Goal: Task Accomplishment & Management: Complete application form

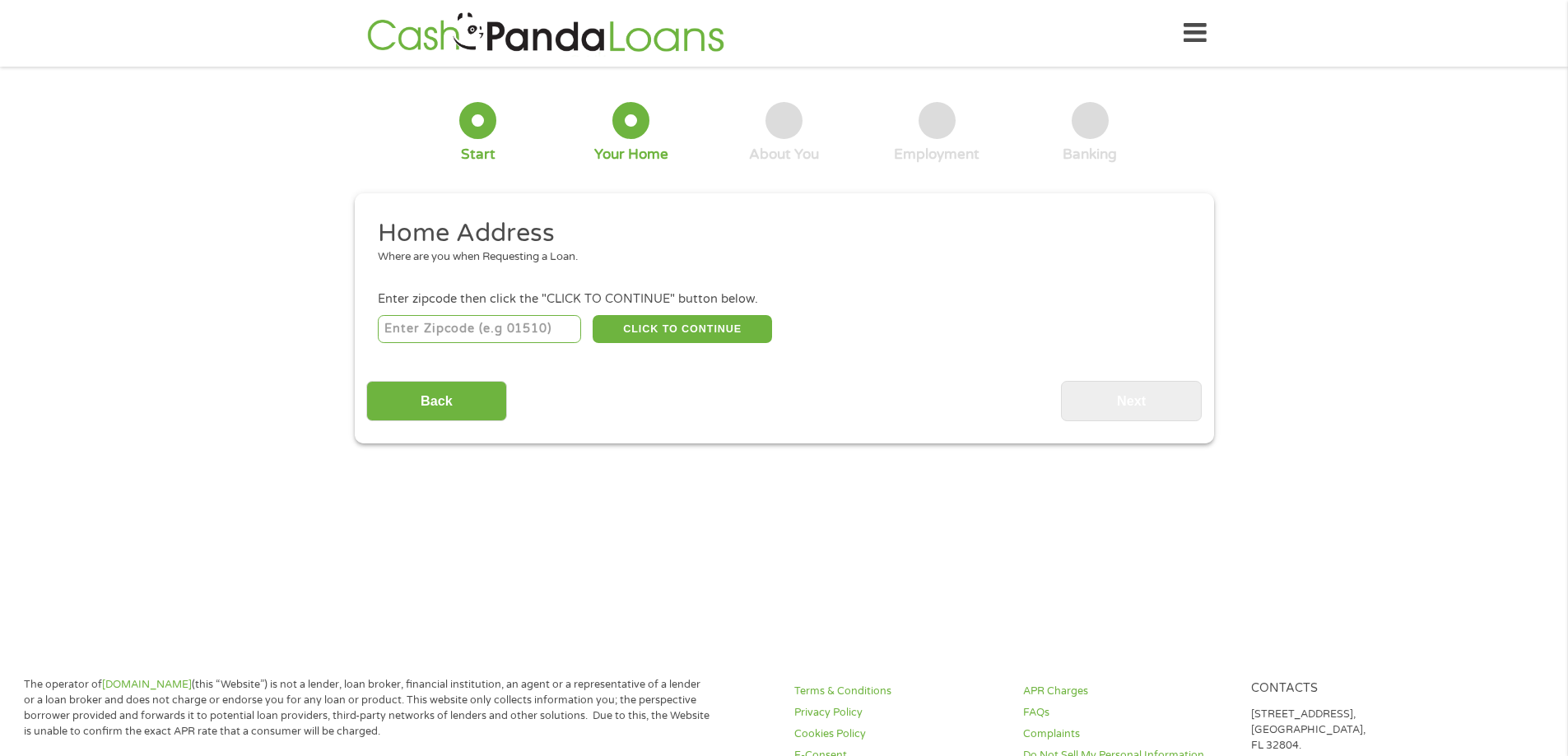
click at [508, 325] on input "number" at bounding box center [479, 329] width 203 height 28
type input "79261"
select select "[US_STATE]"
click at [701, 323] on button "CLICK TO CONTINUE" at bounding box center [682, 329] width 180 height 28
type input "79261"
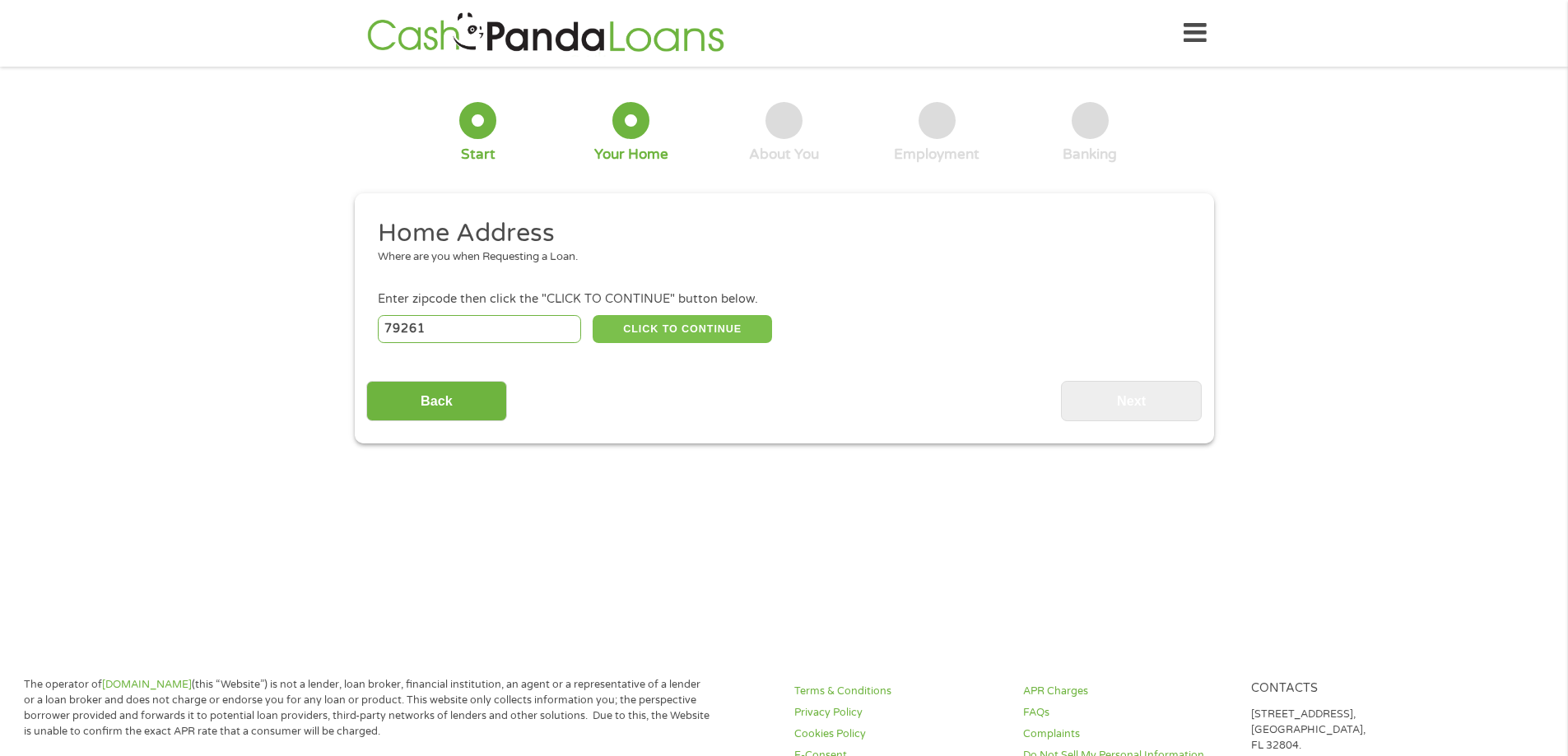
type input "[GEOGRAPHIC_DATA]"
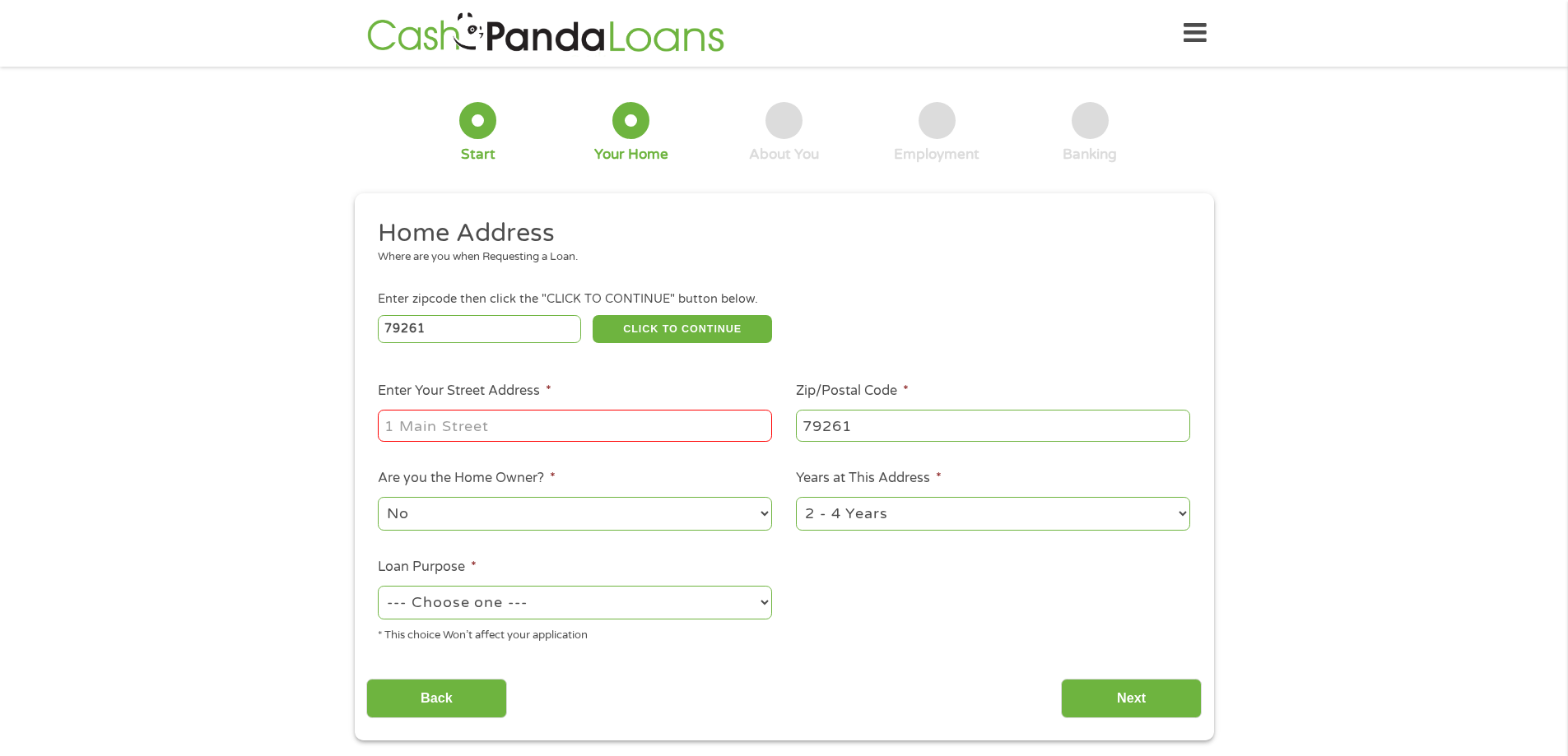
click at [603, 414] on input "Enter Your Street Address *" at bounding box center [575, 425] width 395 height 31
type input "[STREET_ADDRESS]"
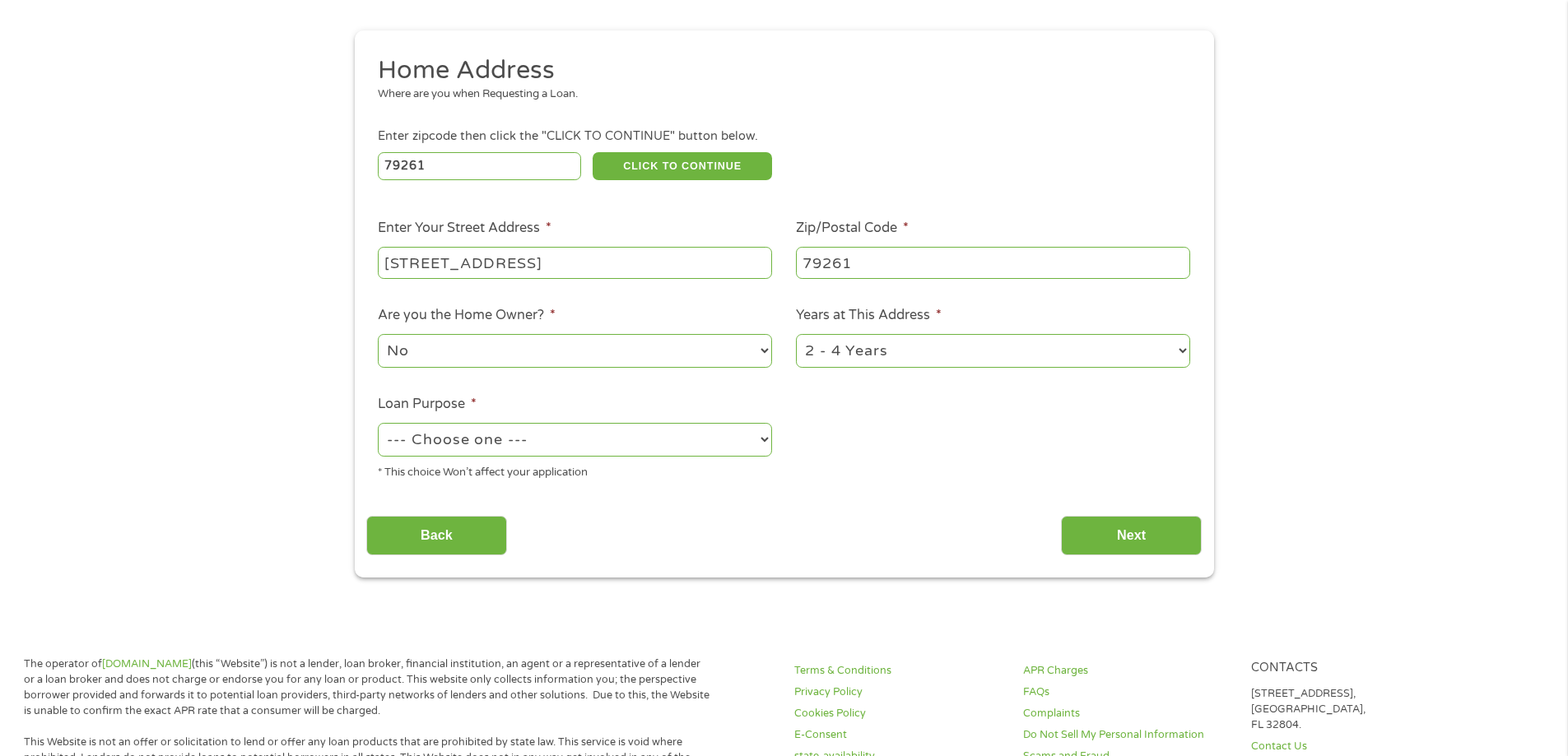
scroll to position [164, 0]
click at [694, 439] on select "--- Choose one --- Pay Bills Debt Consolidation Home Improvement Major Purchase…" at bounding box center [575, 438] width 395 height 34
select select "debtconsolidation"
click at [378, 421] on select "--- Choose one --- Pay Bills Debt Consolidation Home Improvement Major Purchase…" at bounding box center [575, 438] width 395 height 34
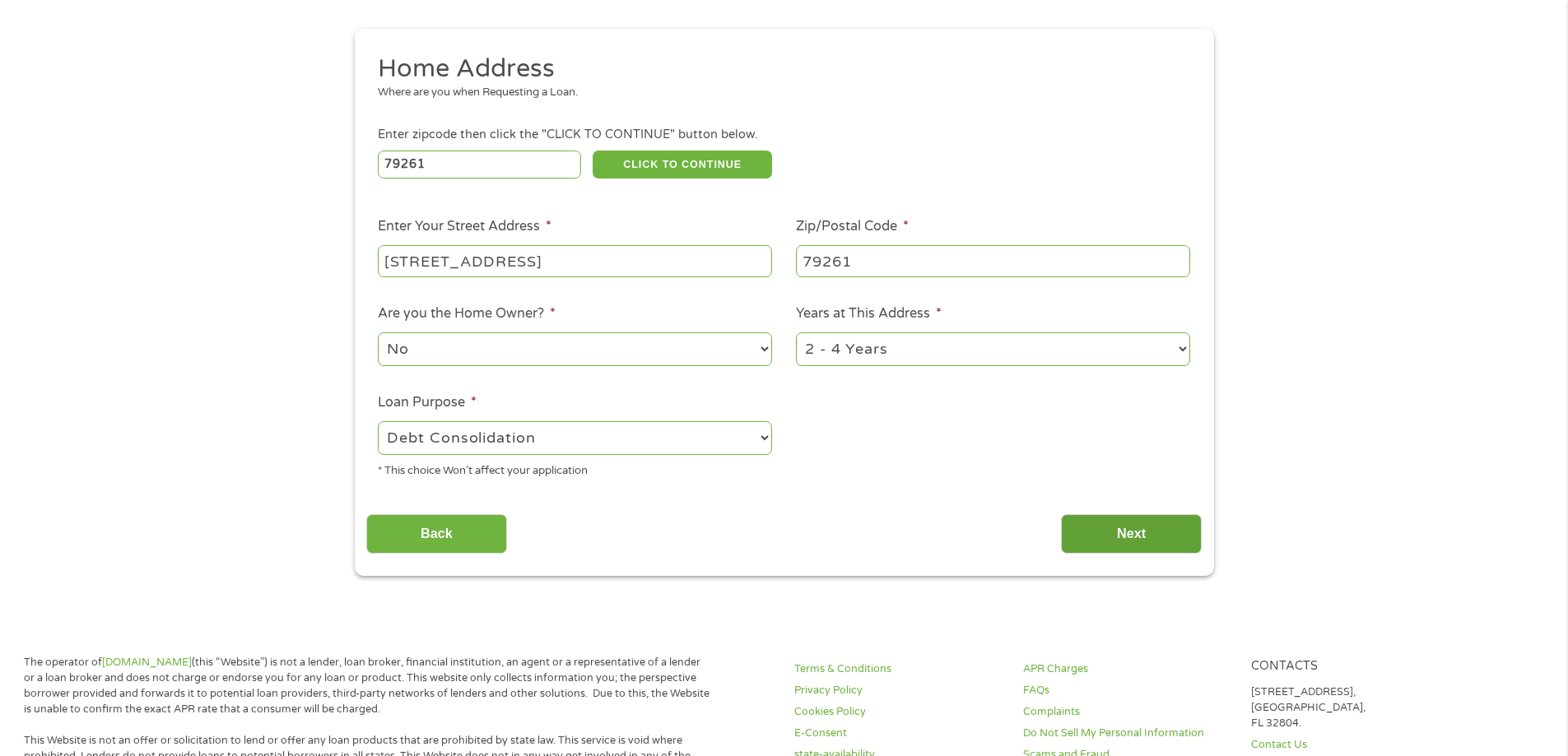
click at [1125, 534] on input "Next" at bounding box center [1131, 534] width 141 height 40
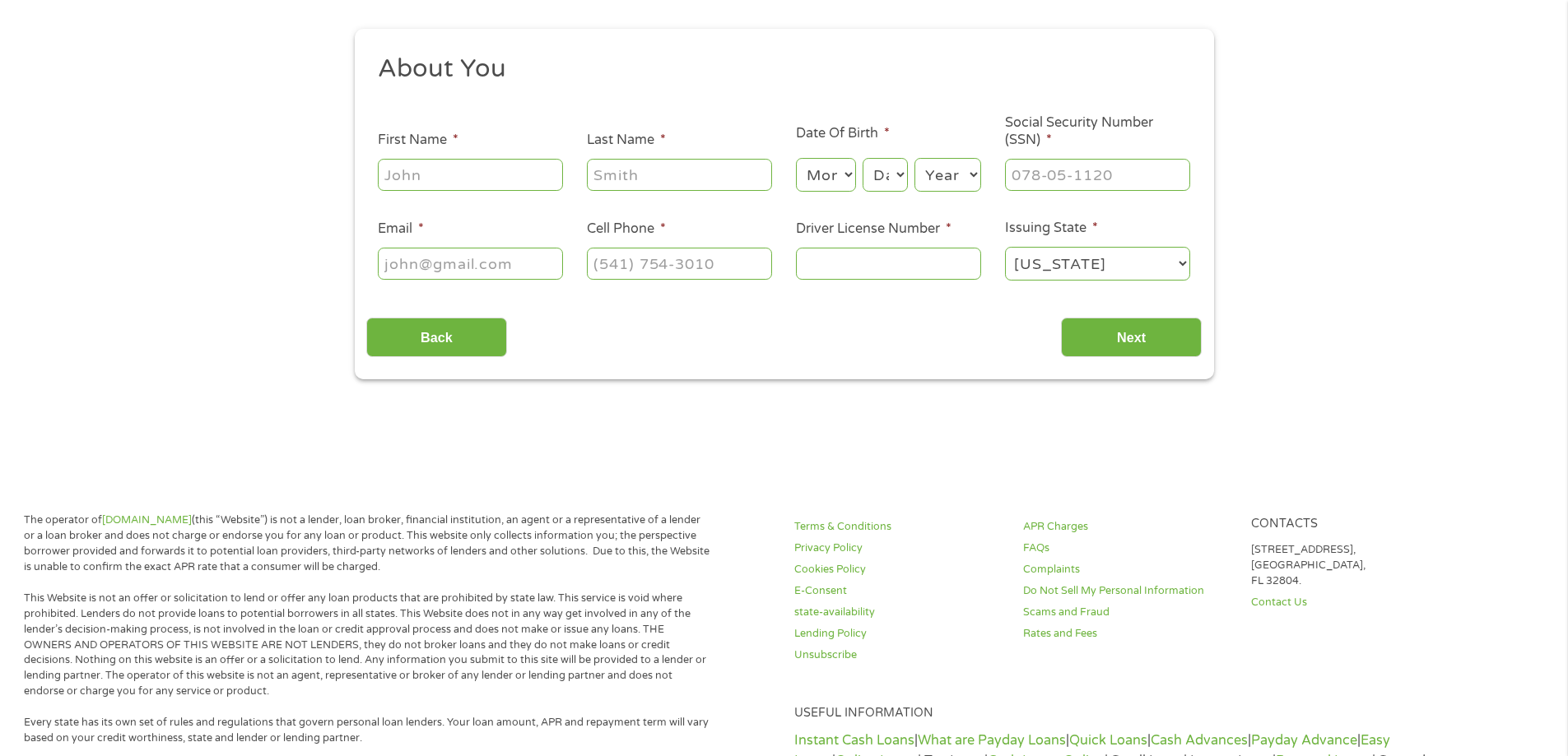
scroll to position [0, 0]
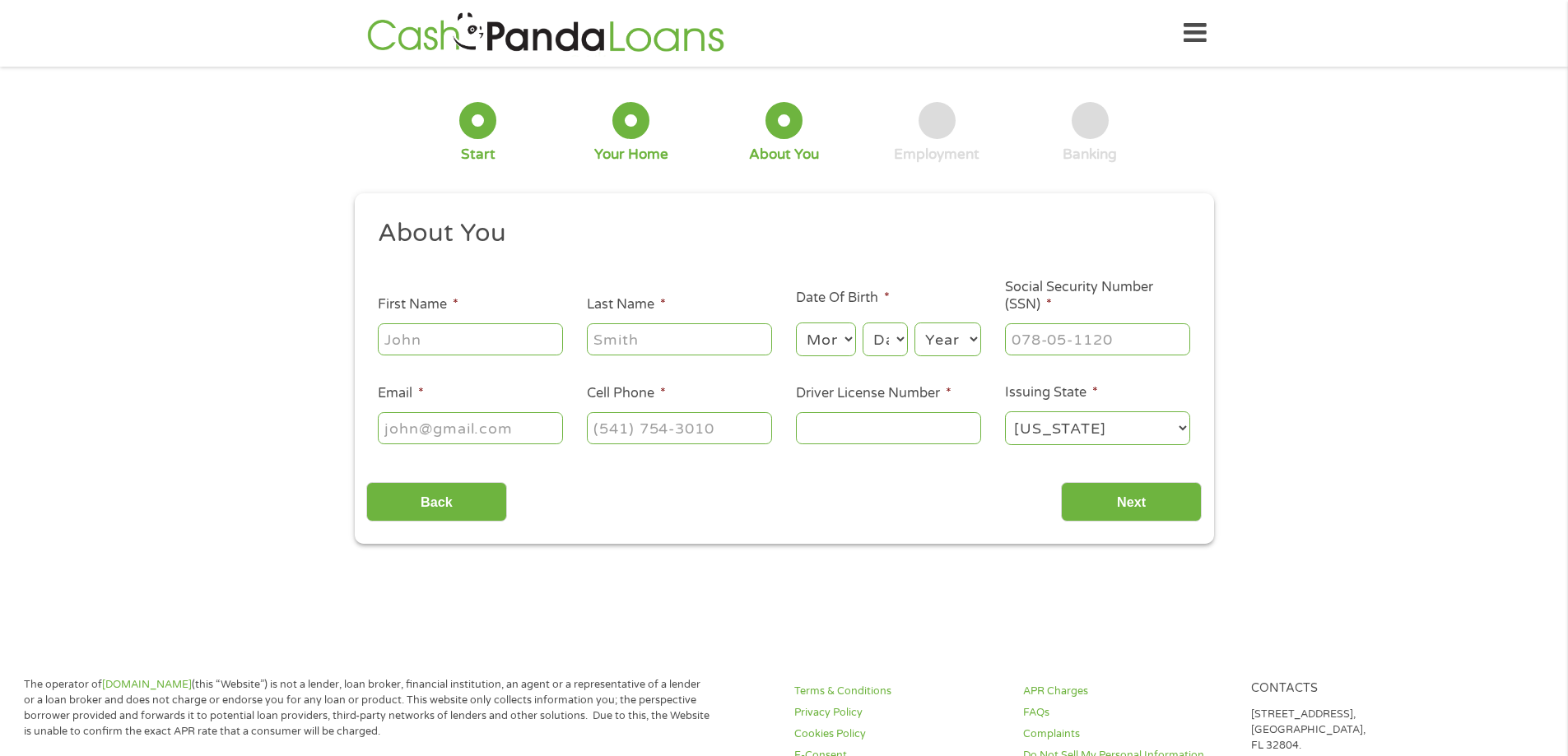
click at [532, 334] on input "First Name *" at bounding box center [470, 339] width 185 height 31
type input "[PERSON_NAME]"
type input "[EMAIL_ADDRESS][DOMAIN_NAME]"
type input "[PHONE_NUMBER]"
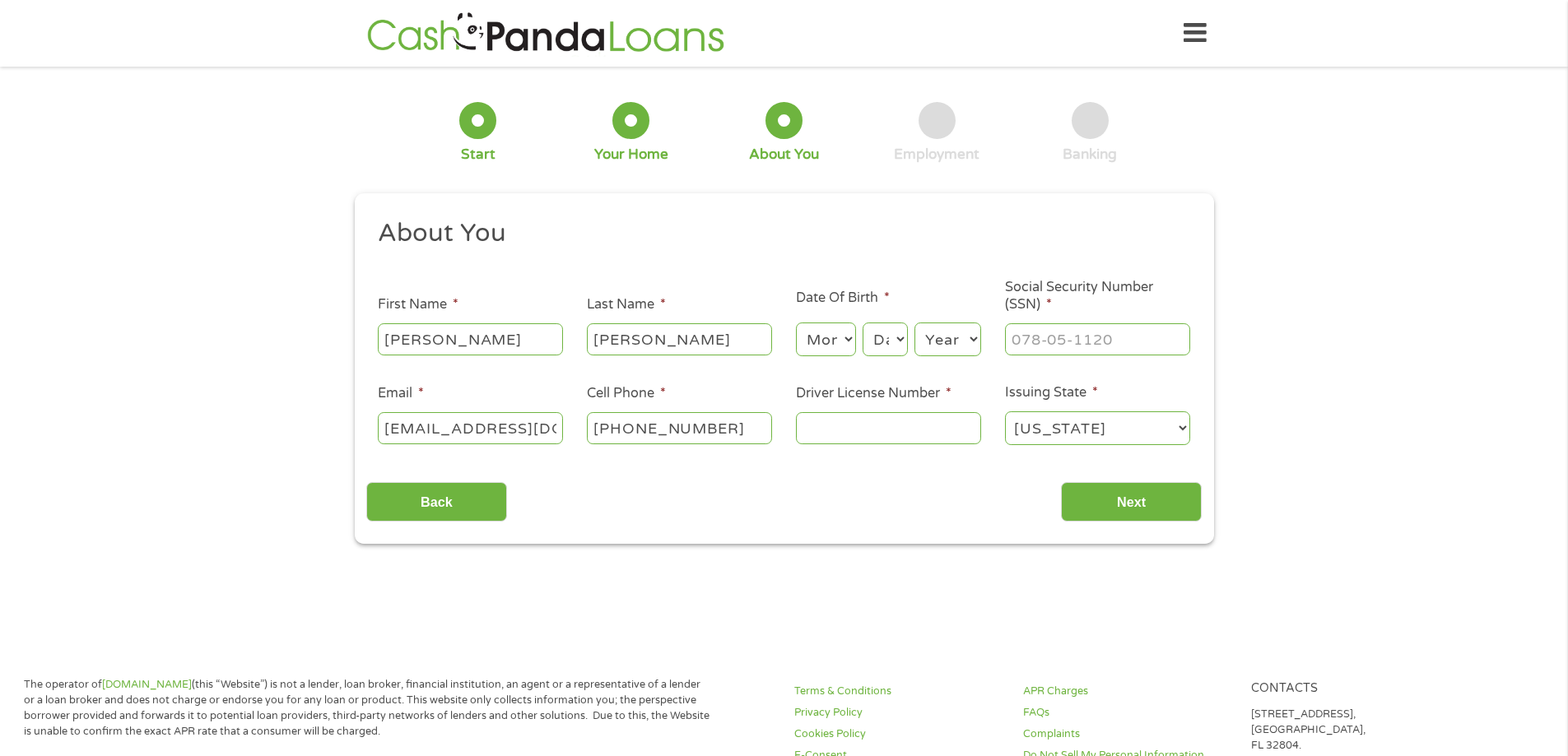
click at [819, 340] on select "Month 1 2 3 4 5 6 7 8 9 10 11 12" at bounding box center [825, 340] width 60 height 34
select select "5"
click at [796, 323] on select "Month 1 2 3 4 5 6 7 8 9 10 11 12" at bounding box center [825, 340] width 60 height 34
click at [887, 346] on select "Day 1 2 3 4 5 6 7 8 9 10 11 12 13 14 15 16 17 18 19 20 21 22 23 24 25 26 27 28 …" at bounding box center [884, 340] width 45 height 34
select select "6"
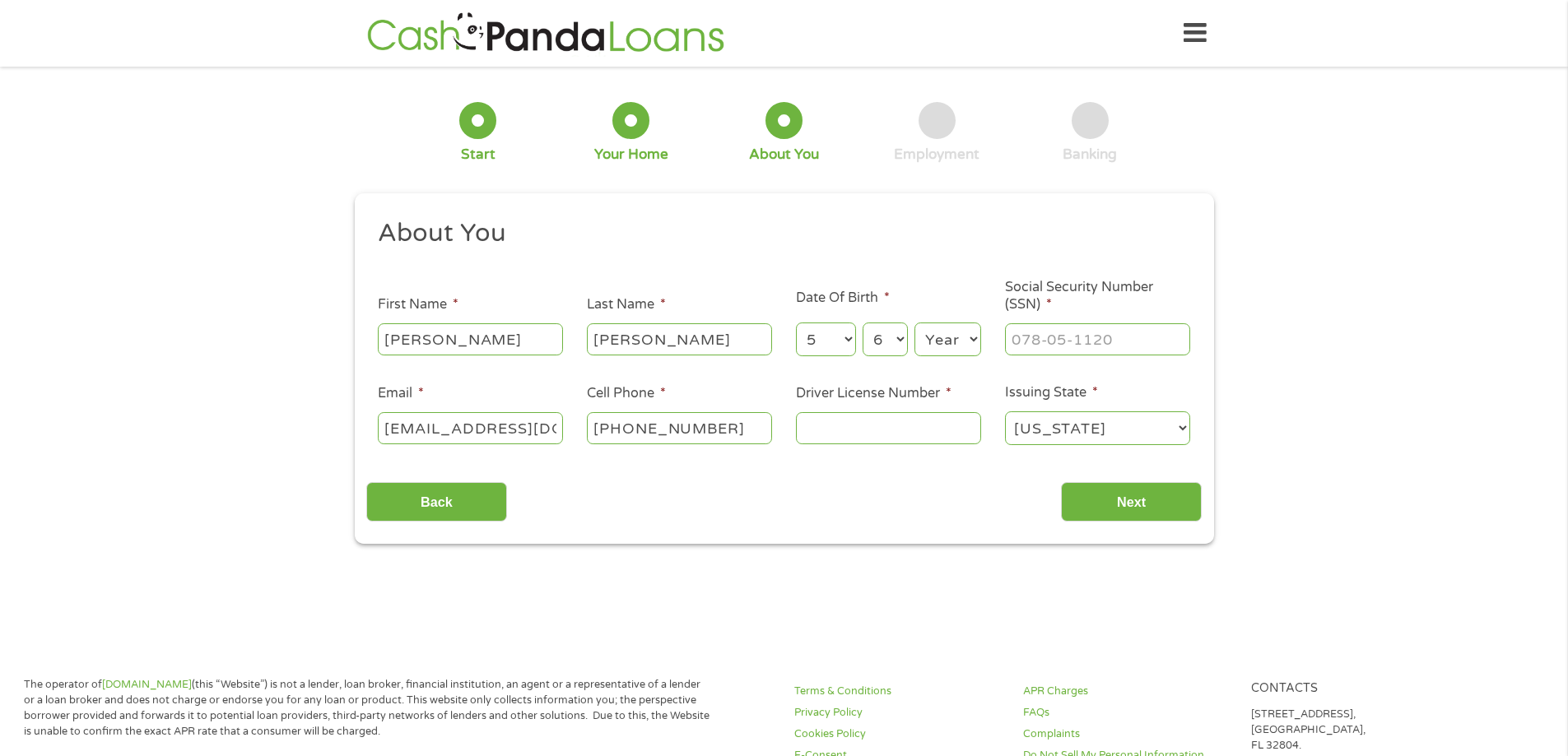
click at [862, 323] on select "Day 1 2 3 4 5 6 7 8 9 10 11 12 13 14 15 16 17 18 19 20 21 22 23 24 25 26 27 28 …" at bounding box center [884, 340] width 45 height 34
click at [924, 331] on select "Year [DATE] 2006 2005 2004 2003 2002 2001 2000 1999 1998 1997 1996 1995 1994 19…" at bounding box center [948, 340] width 67 height 34
select select "1992"
click at [915, 323] on select "Year [DATE] 2006 2005 2004 2003 2002 2001 2000 1999 1998 1997 1996 1995 1994 19…" at bounding box center [948, 340] width 67 height 34
click at [1028, 351] on input "___-__-____" at bounding box center [1098, 339] width 185 height 31
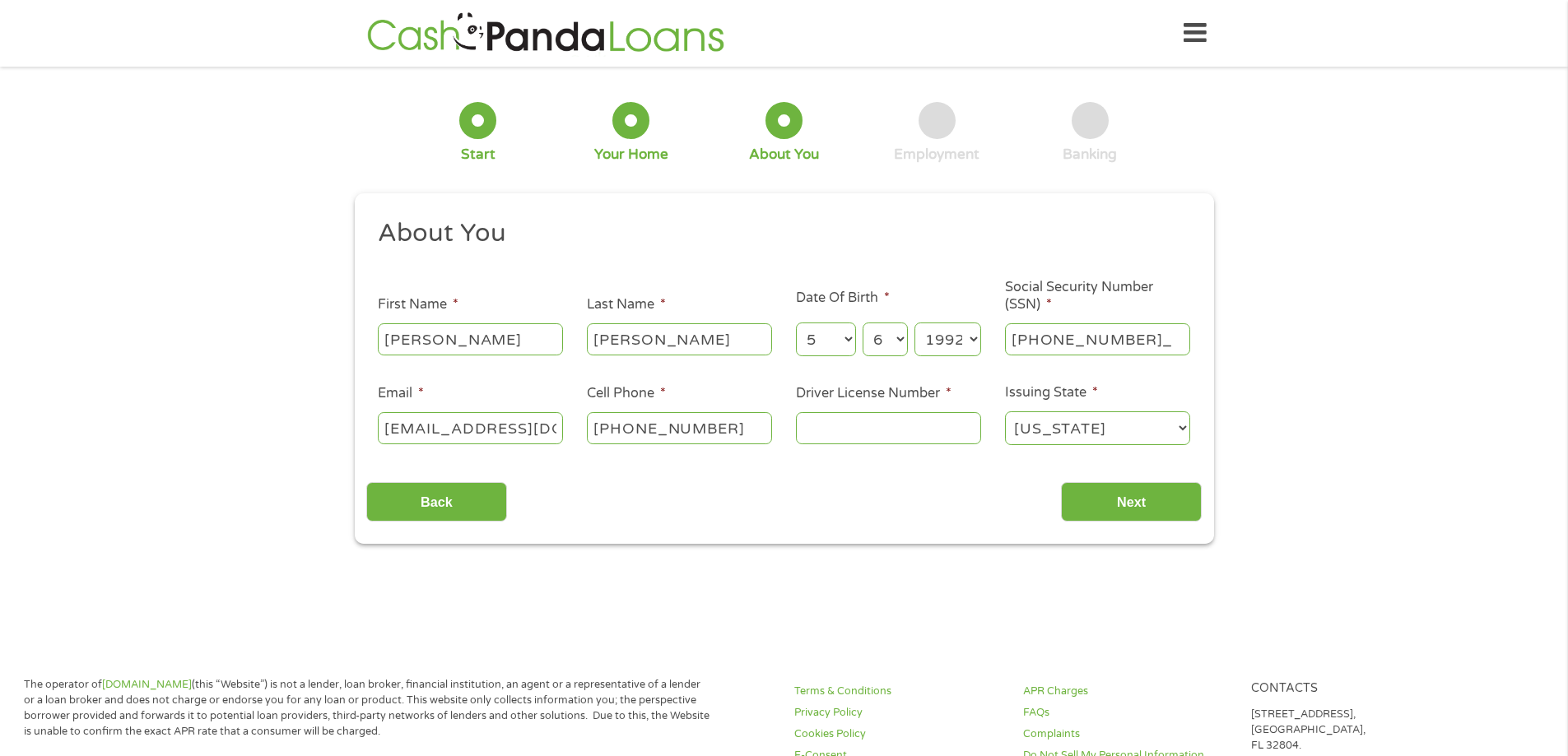
type input "366-15-1127"
click at [825, 430] on input "Driver License Number *" at bounding box center [889, 427] width 185 height 31
type input "34523046"
click at [1168, 508] on input "Next" at bounding box center [1131, 502] width 141 height 40
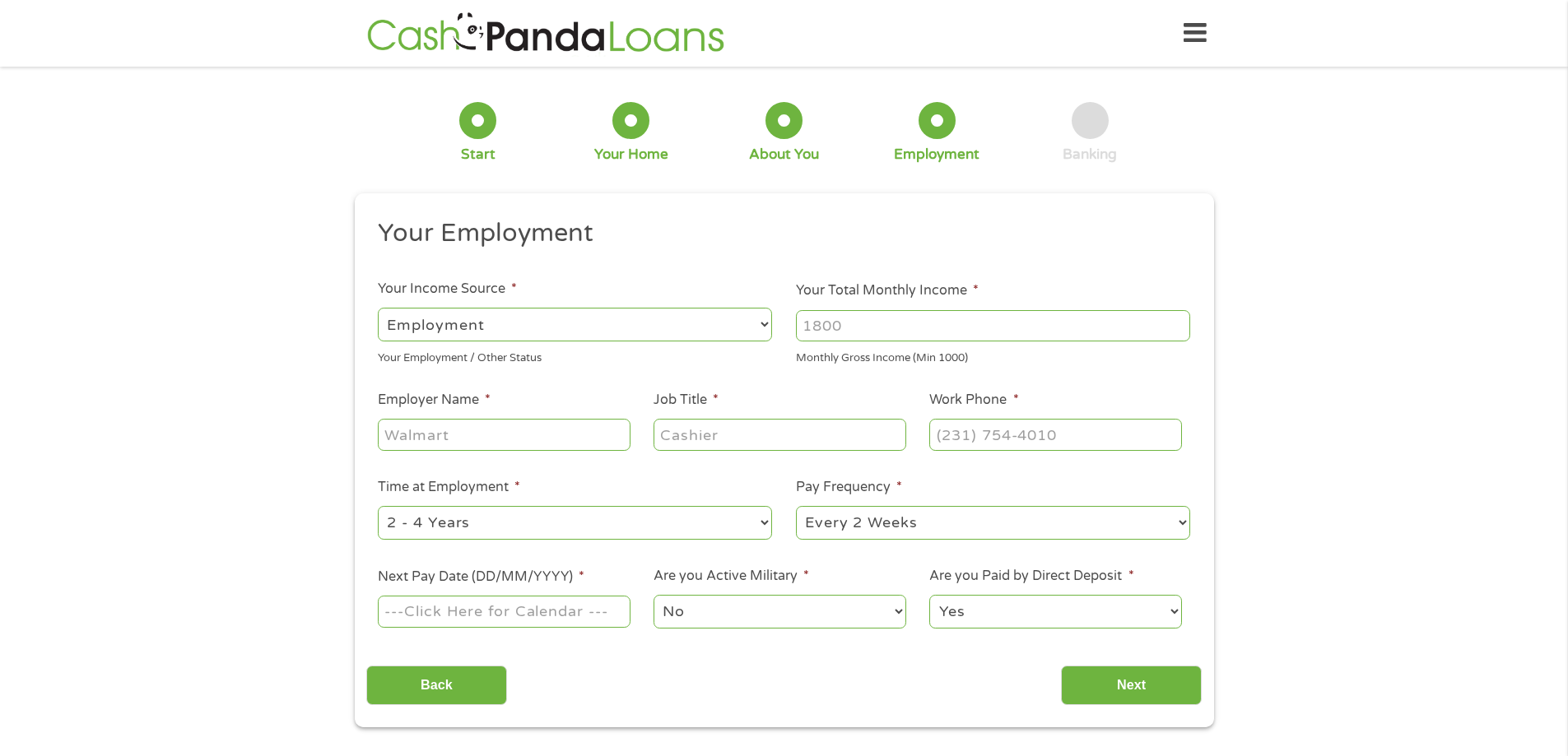
click at [979, 327] on input "Your Total Monthly Income *" at bounding box center [993, 325] width 395 height 31
type input "2500"
click at [532, 434] on input "Employer Name *" at bounding box center [503, 434] width 252 height 31
type input "activated insights"
type input "csr"
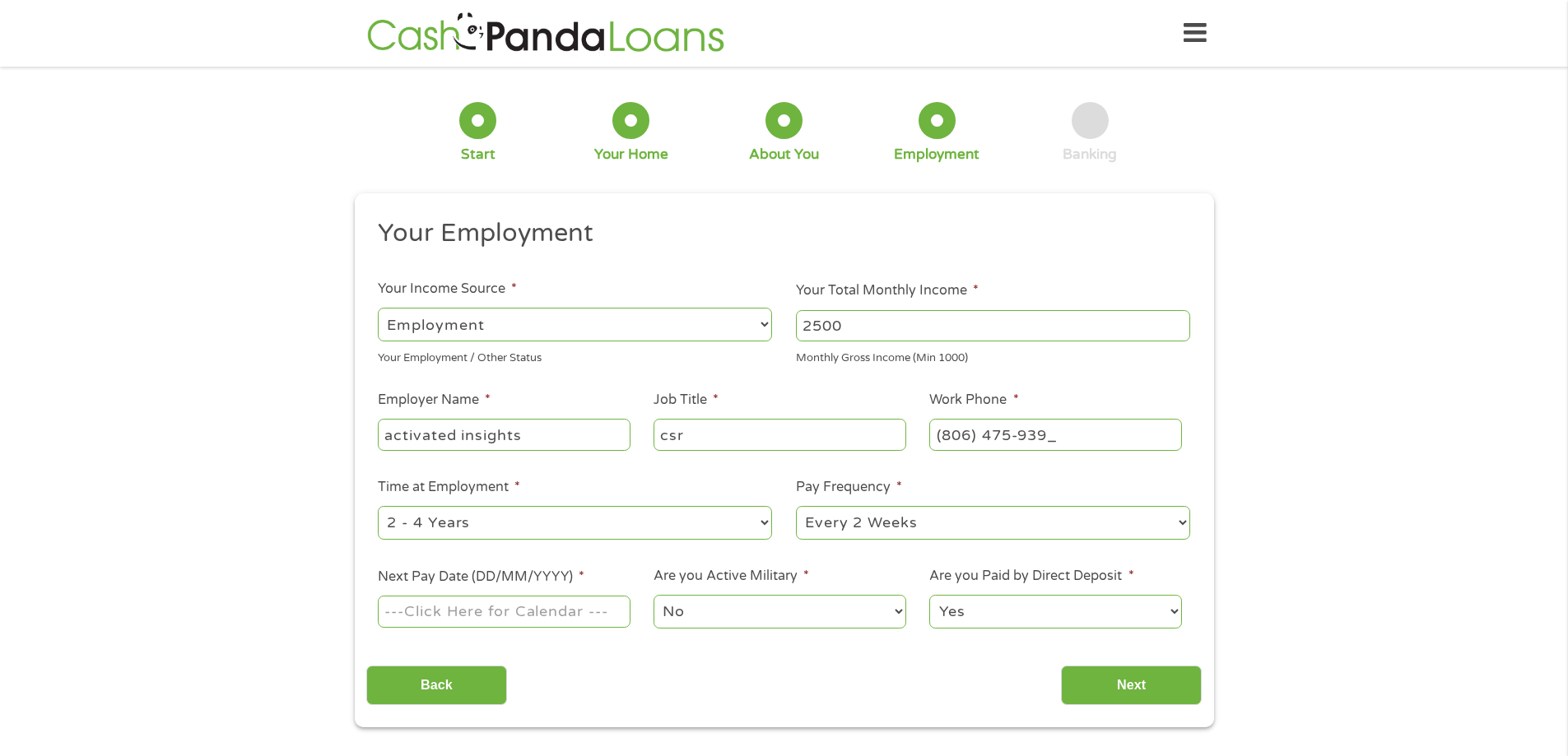
type input "[PHONE_NUMBER]"
click at [830, 528] on select "--- Choose one --- Every 2 Weeks Every Week Monthly Semi-Monthly" at bounding box center [993, 523] width 395 height 34
select select "semimonthly"
click at [796, 506] on select "--- Choose one --- Every 2 Weeks Every Week Monthly Semi-Monthly" at bounding box center [993, 523] width 395 height 34
click at [591, 613] on input "Next Pay Date (DD/MM/YYYY) *" at bounding box center [503, 611] width 252 height 31
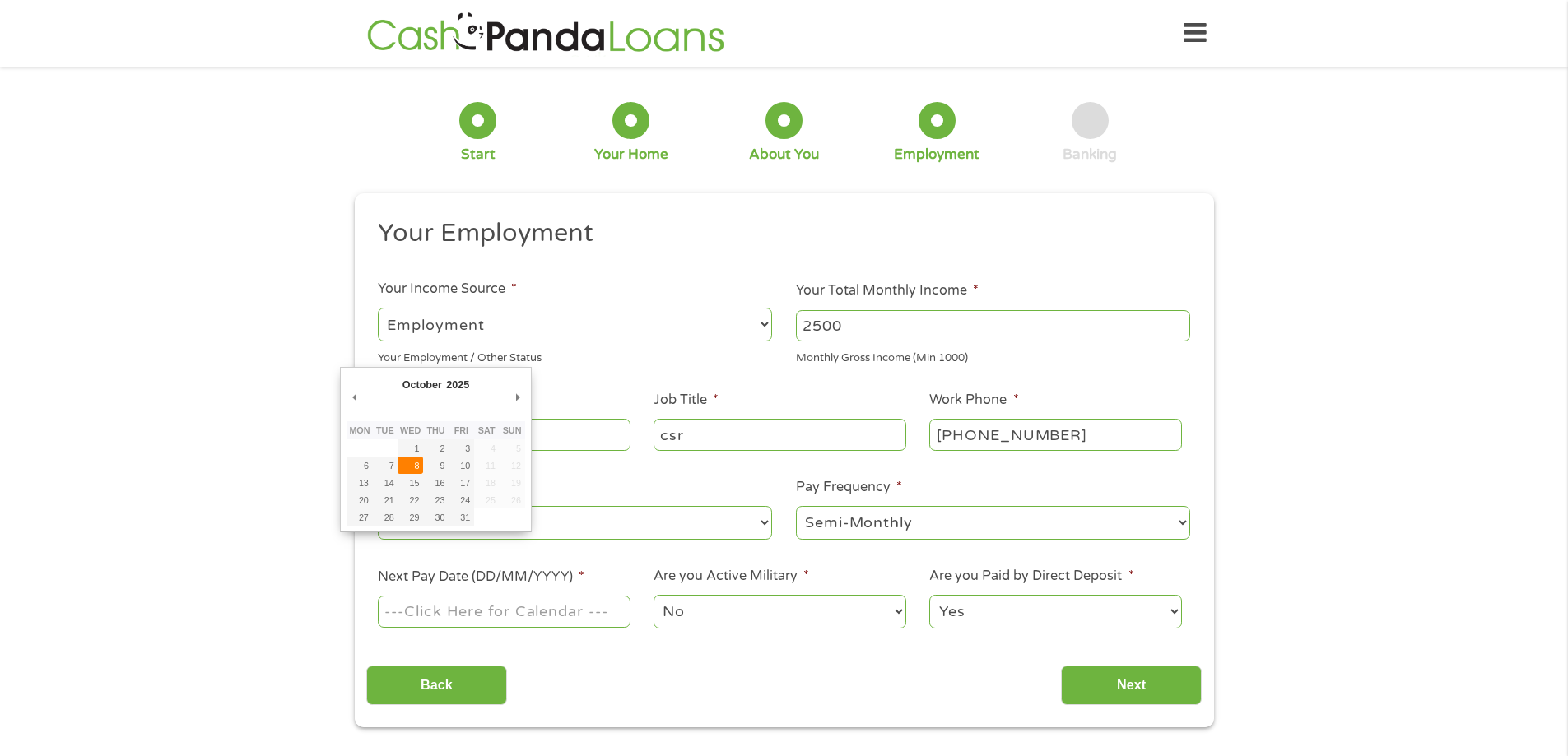
type input "[DATE]"
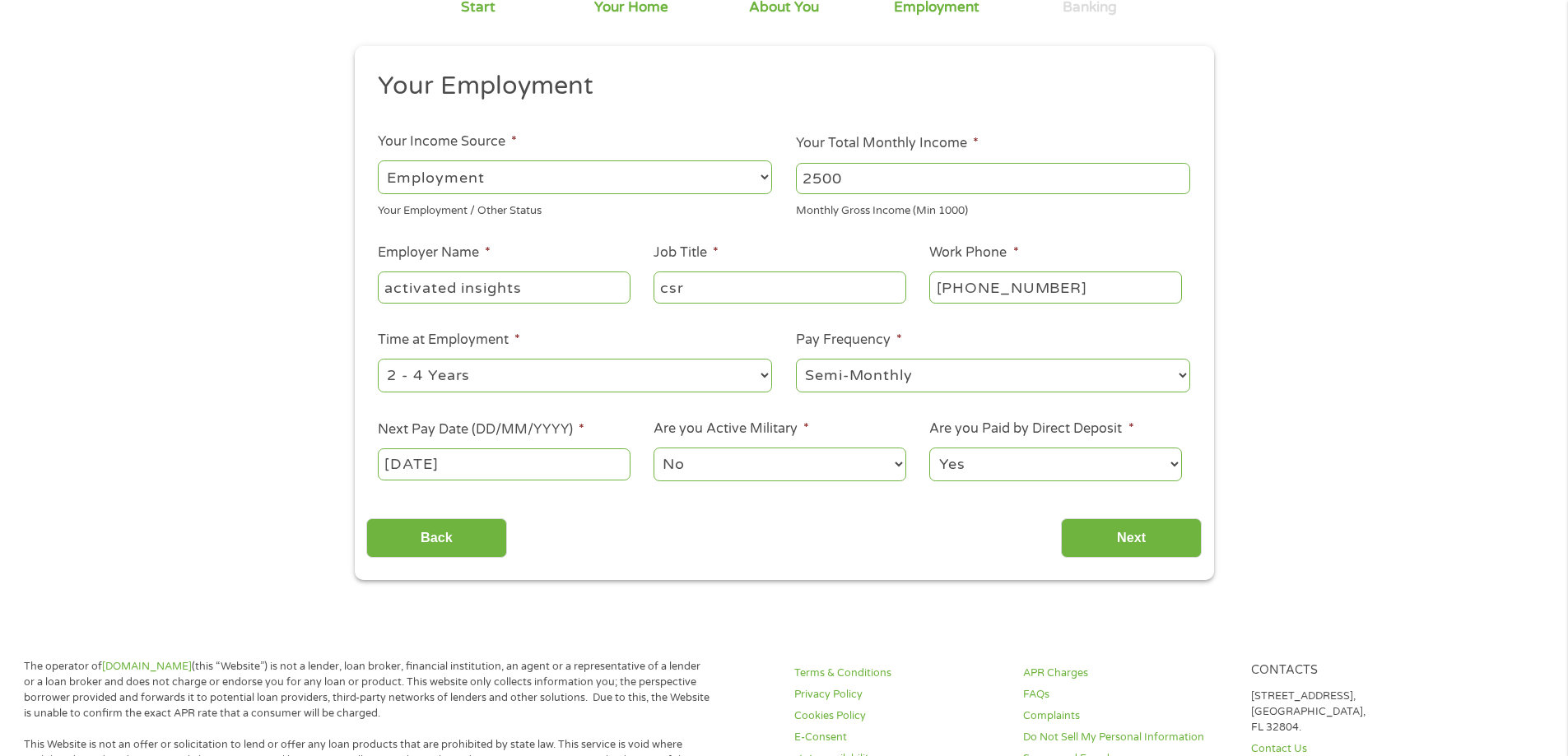
scroll to position [164, 0]
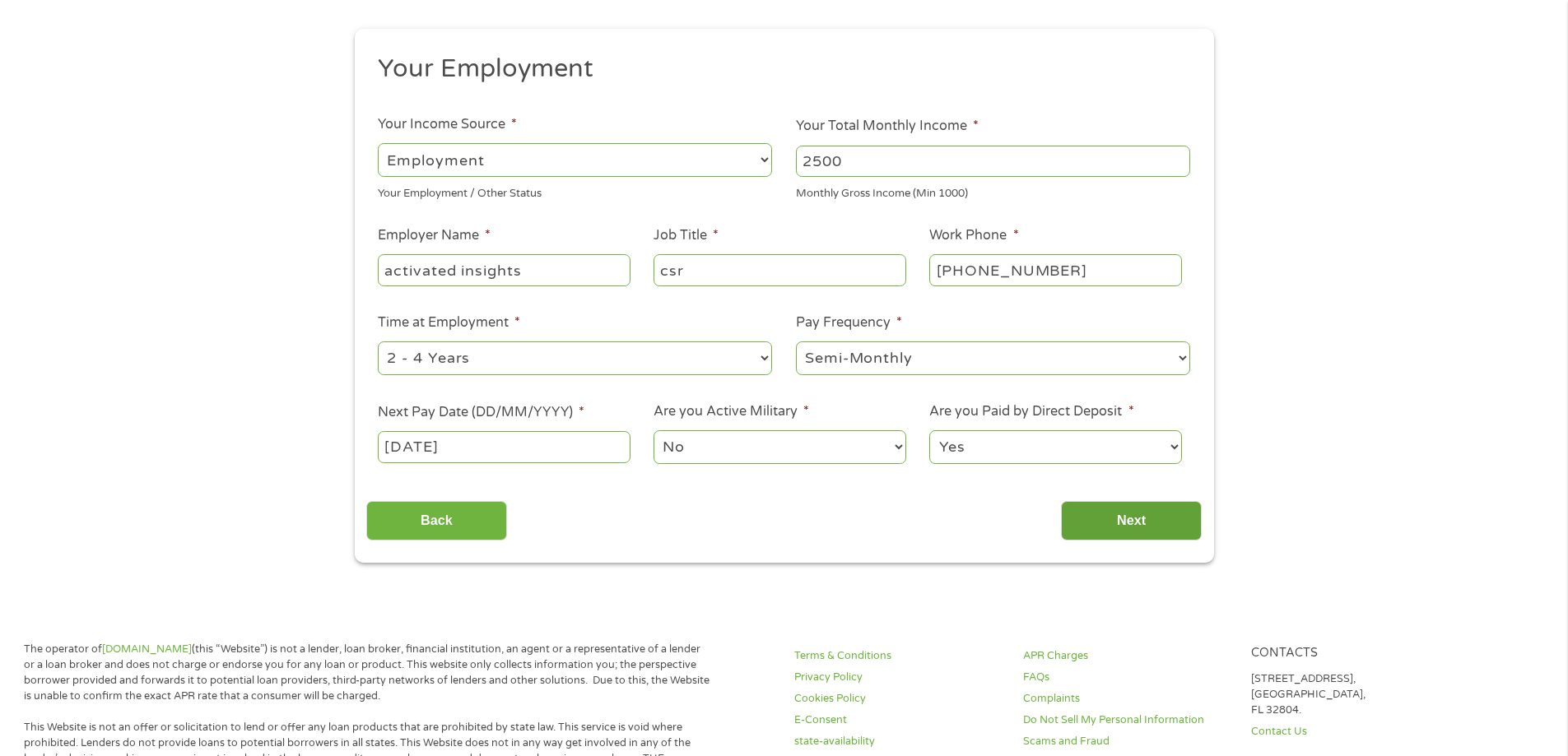
click at [1130, 521] on input "Next" at bounding box center [1131, 522] width 141 height 40
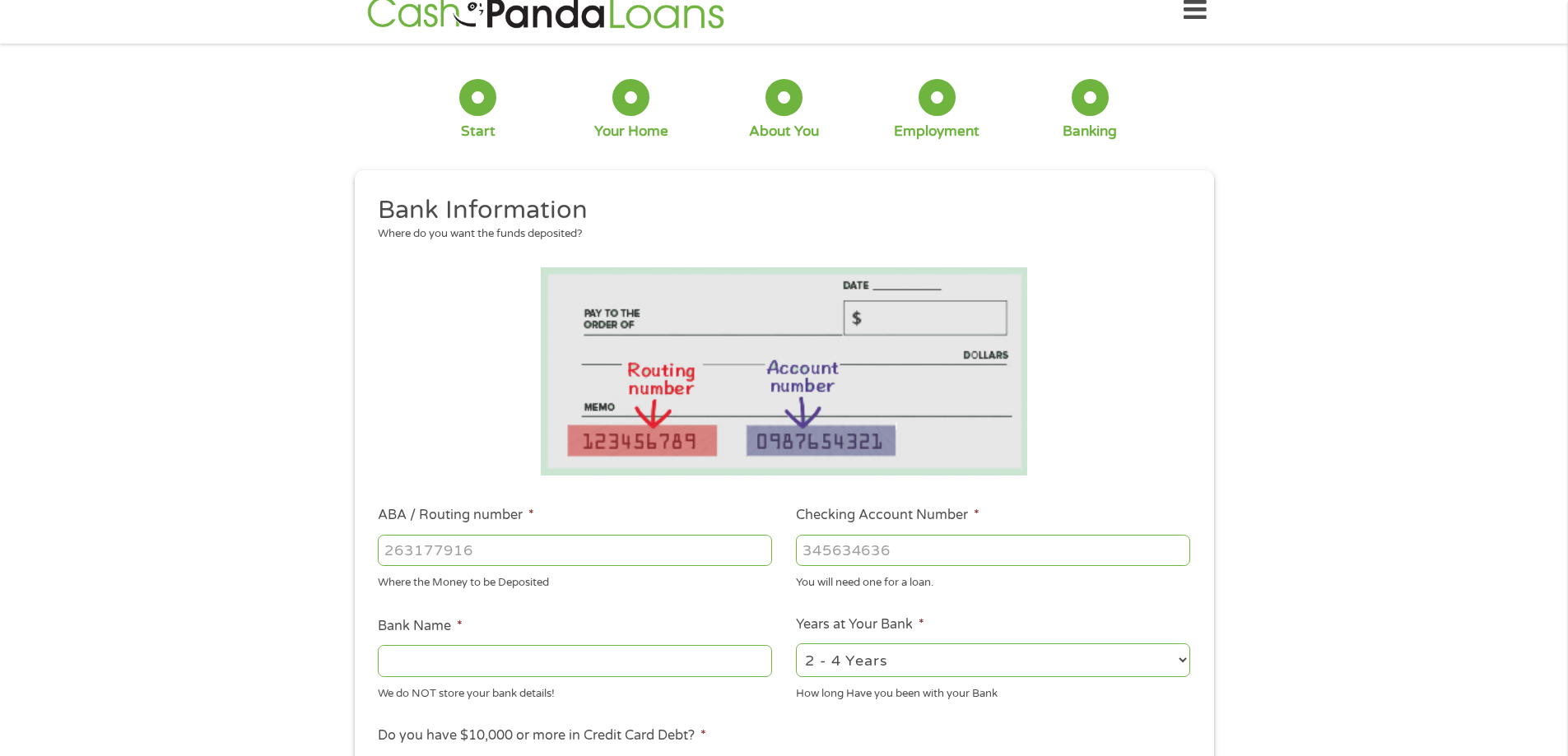
scroll to position [0, 0]
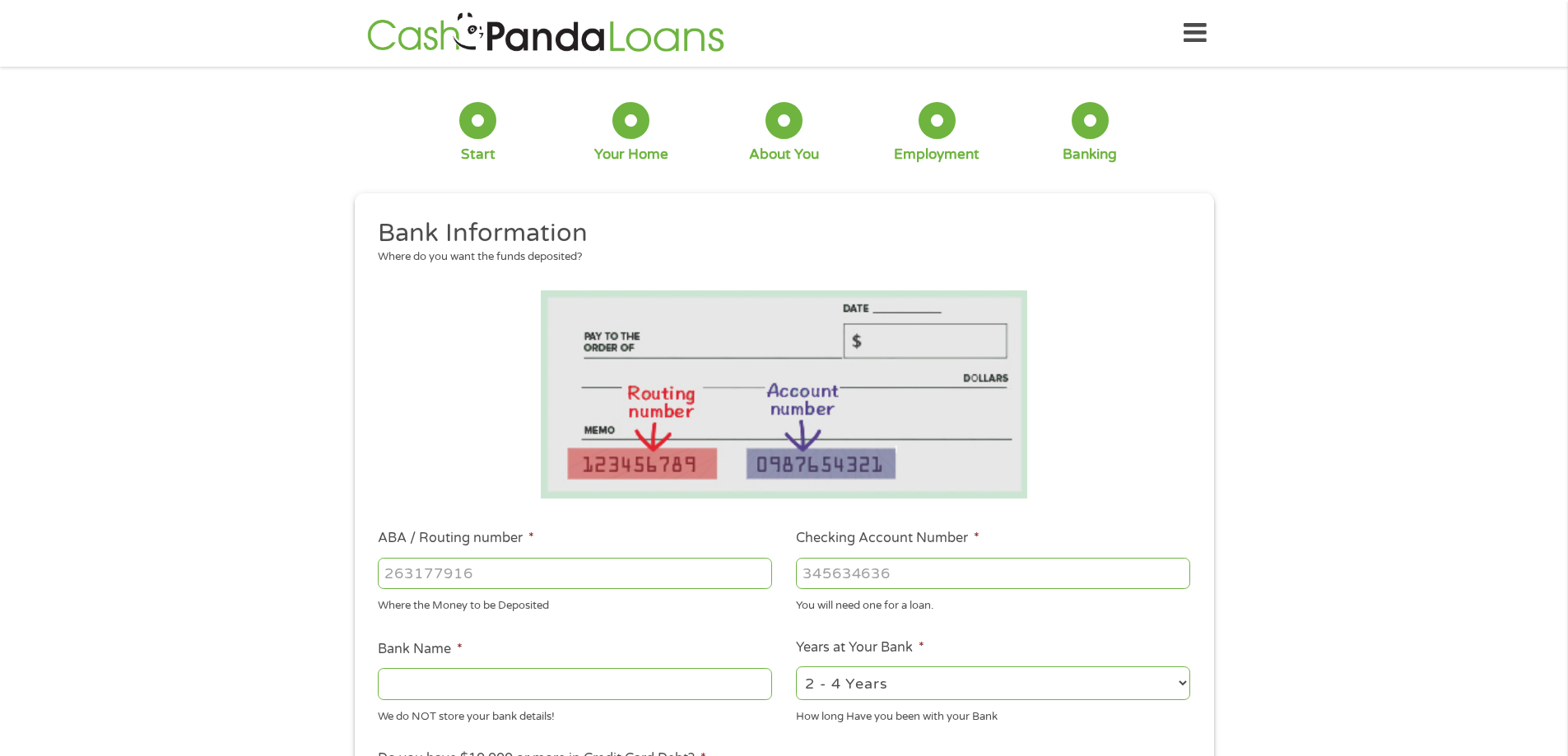
click at [519, 575] on input "ABA / Routing number *" at bounding box center [575, 573] width 395 height 31
type input "111319538"
type input "FIRST NATIONAL BANK"
type input "111319538"
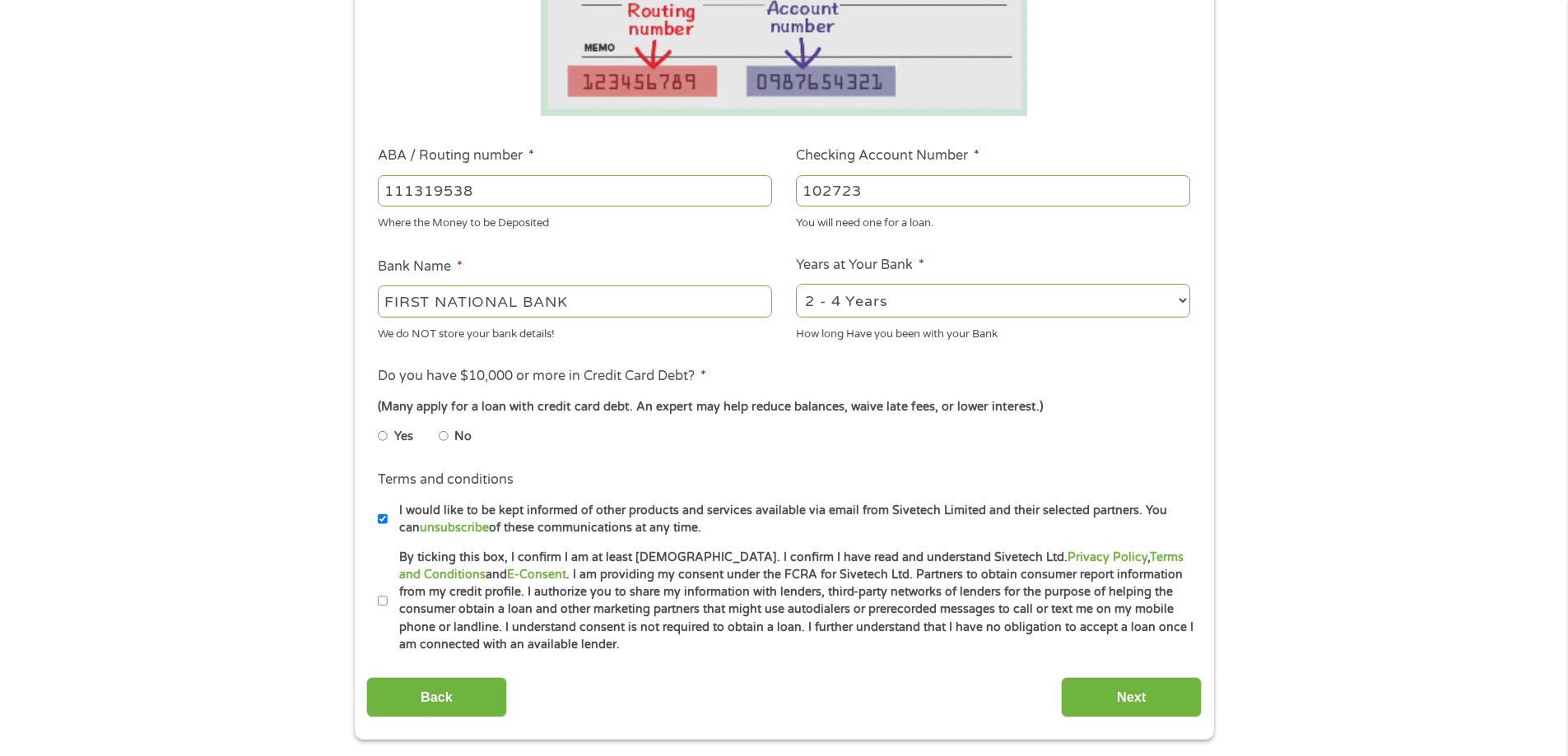
scroll to position [411, 0]
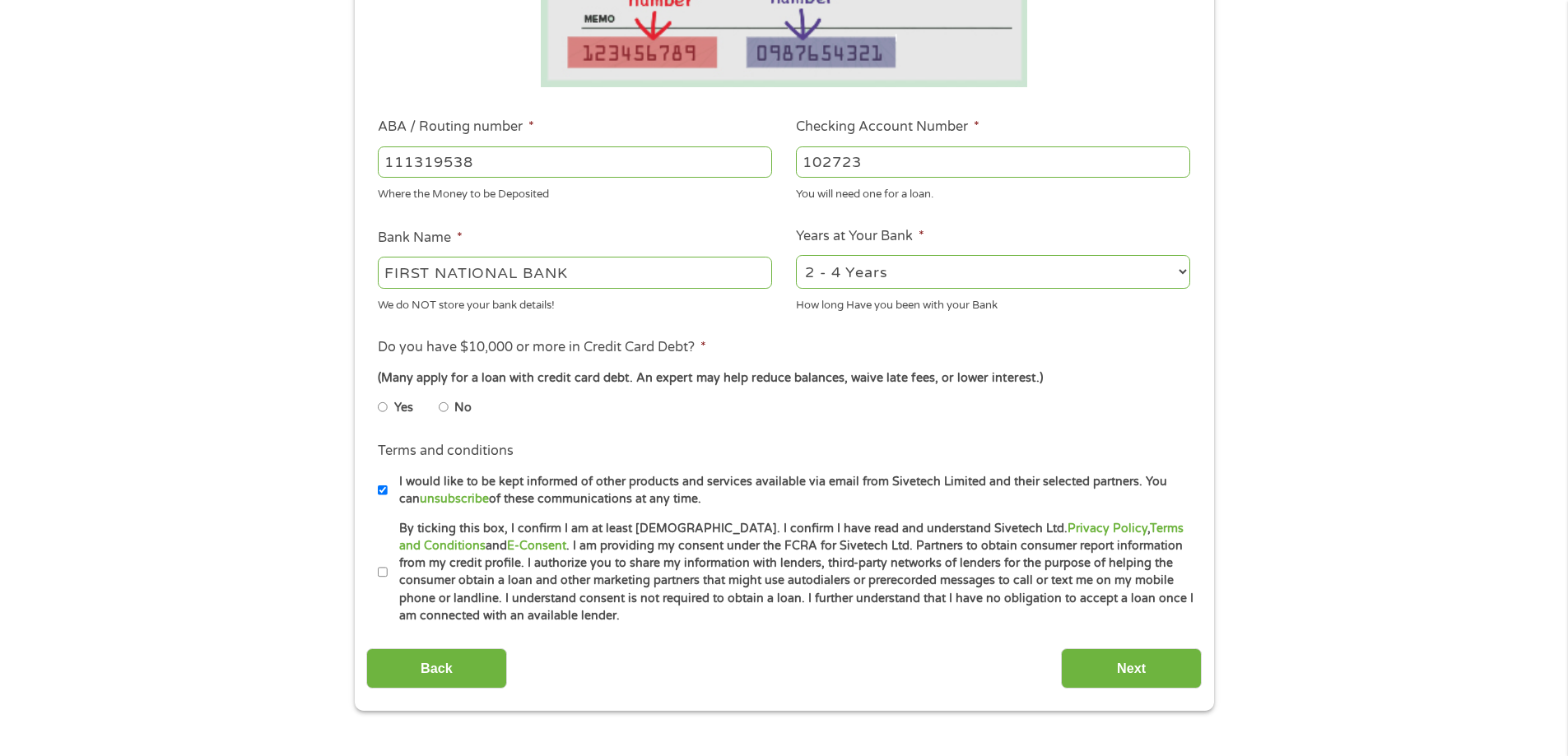
type input "102723"
click at [466, 410] on label "No" at bounding box center [463, 408] width 18 height 18
click at [448, 410] on input "No" at bounding box center [443, 407] width 10 height 26
radio input "true"
click at [383, 573] on input "By ticking this box, I confirm I am at least [DEMOGRAPHIC_DATA]. I confirm I ha…" at bounding box center [383, 572] width 10 height 26
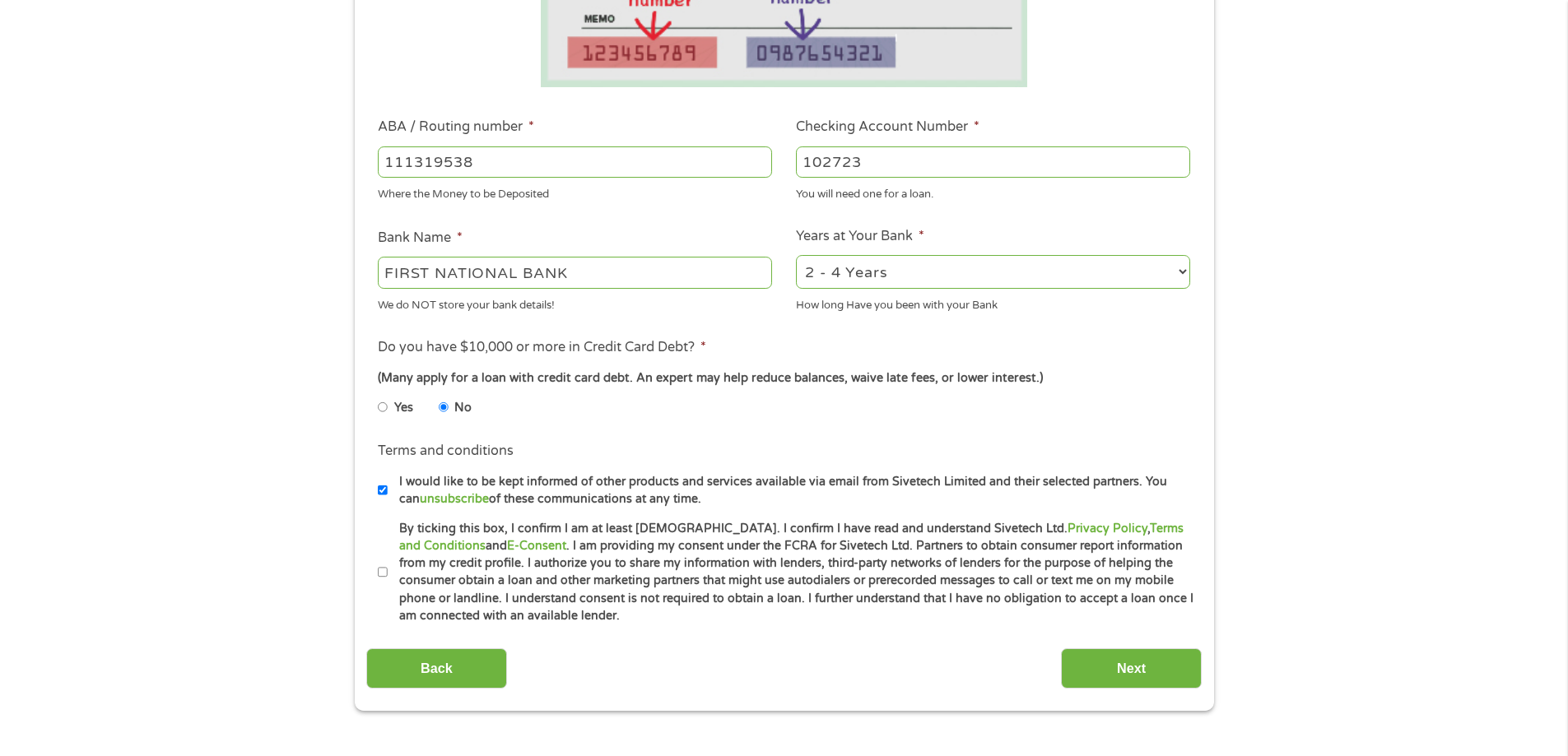
checkbox input "true"
click at [1099, 667] on input "Next" at bounding box center [1131, 668] width 141 height 40
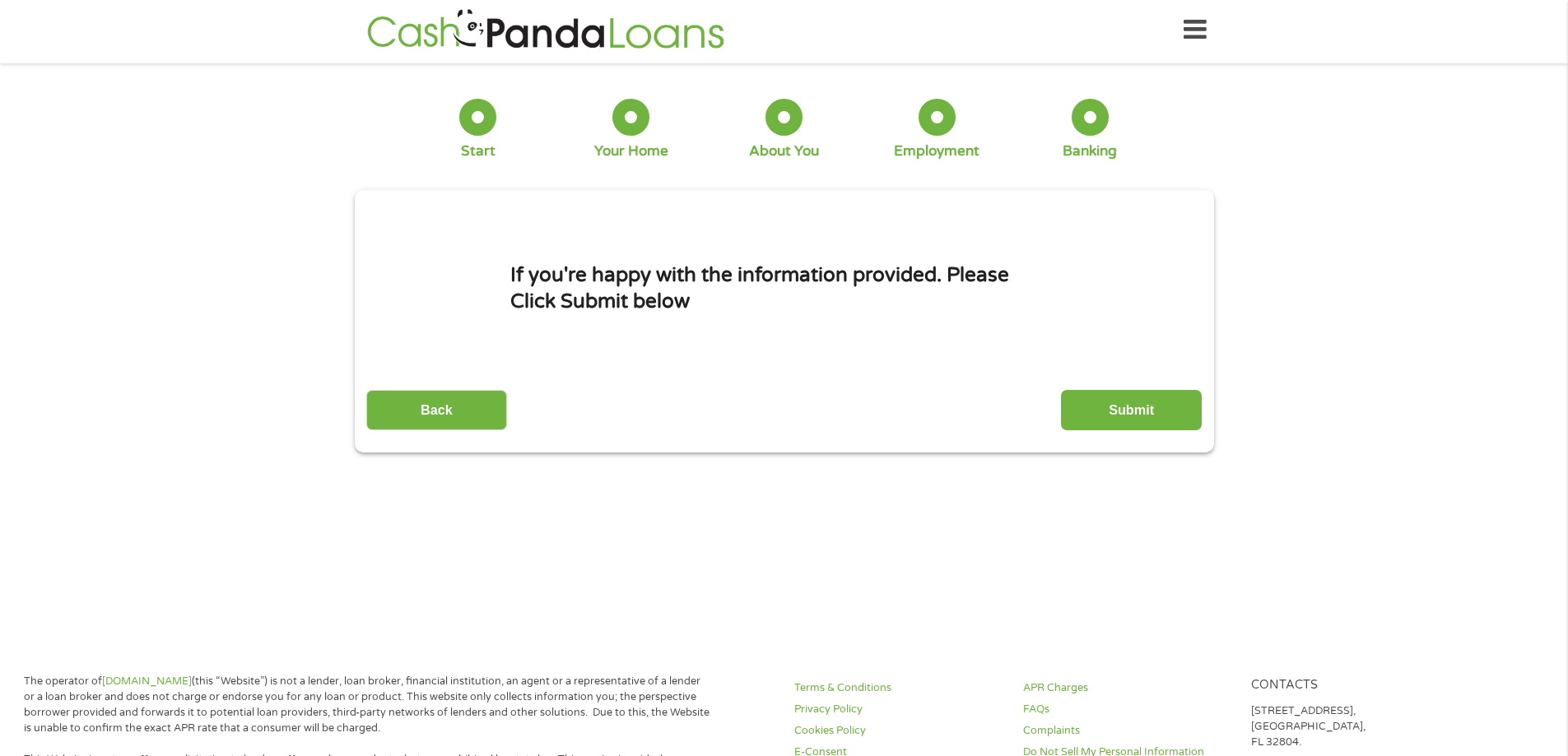
scroll to position [0, 0]
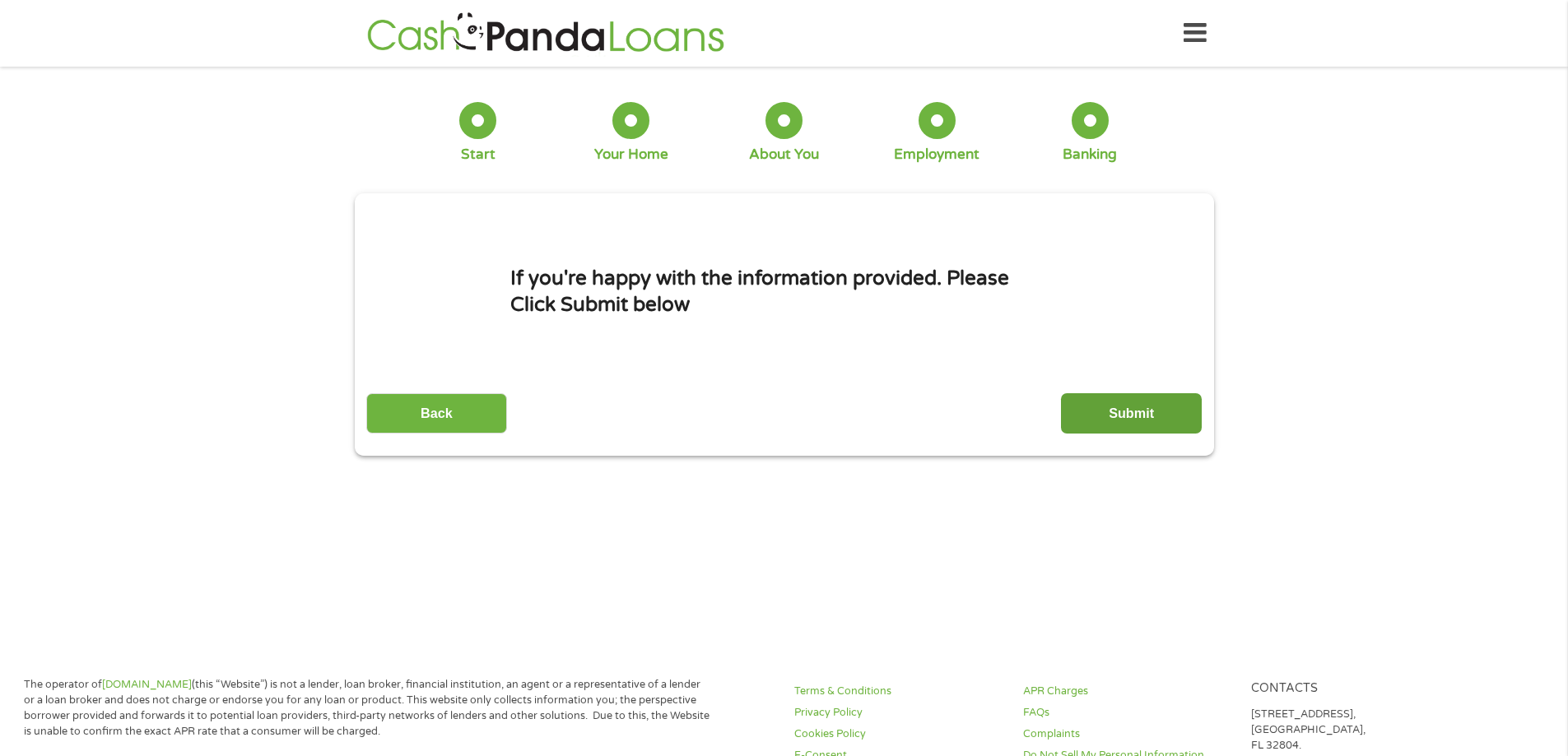
click at [1099, 403] on input "Submit" at bounding box center [1131, 414] width 141 height 40
